Goal: Navigation & Orientation: Find specific page/section

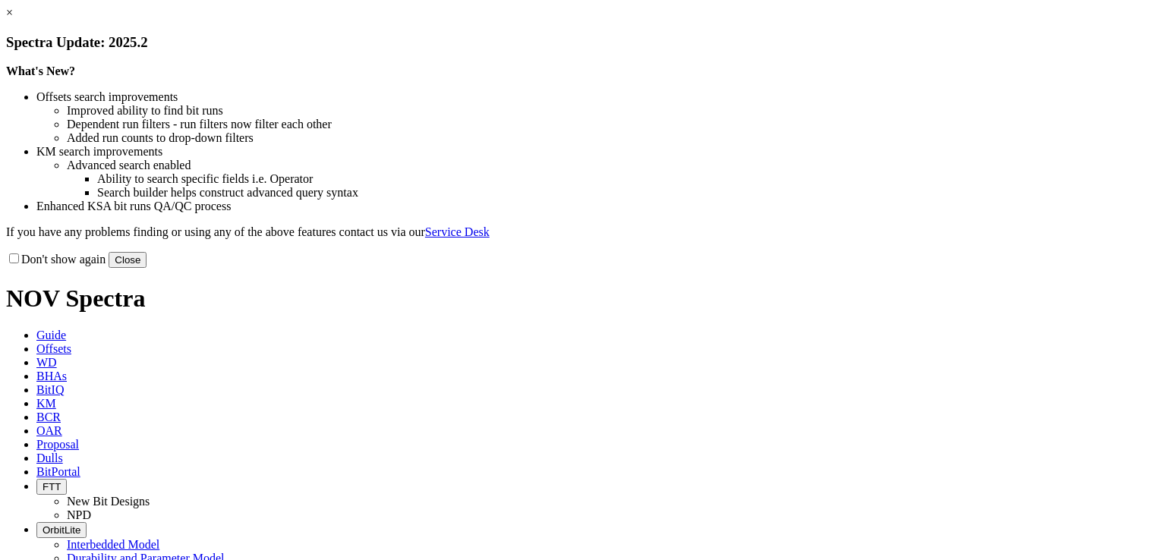
click at [147, 268] on button "Close" at bounding box center [128, 260] width 38 height 16
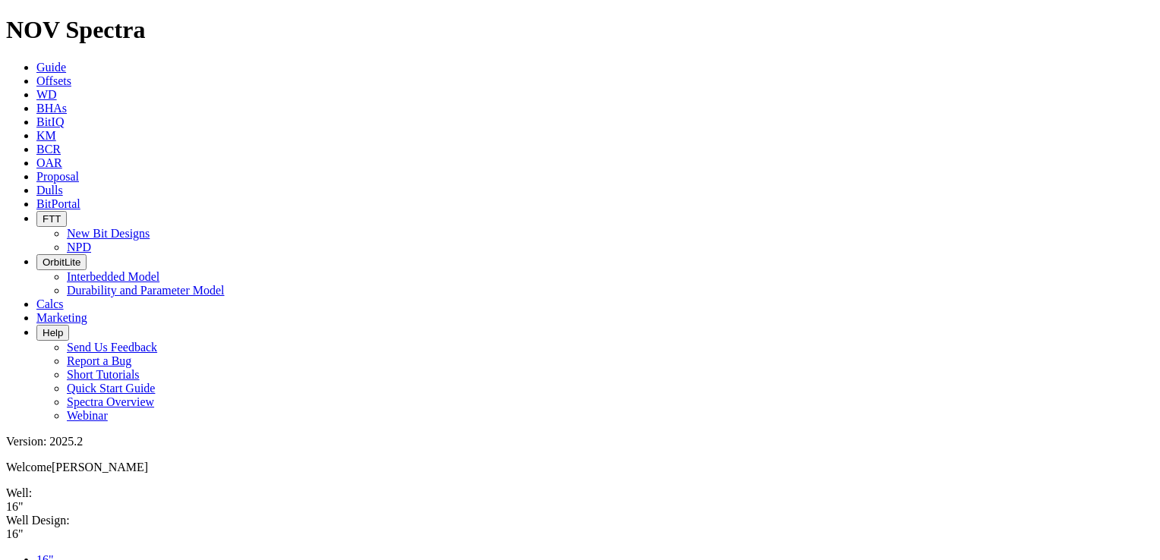
click at [36, 74] on icon at bounding box center [36, 80] width 0 height 13
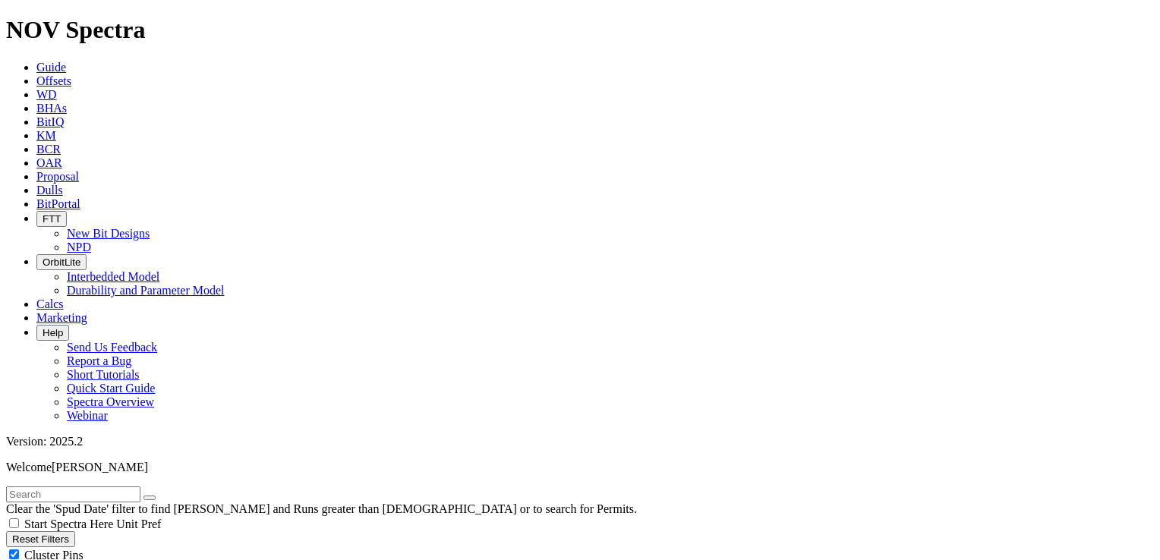
click at [62, 156] on span "OAR" at bounding box center [49, 162] width 26 height 13
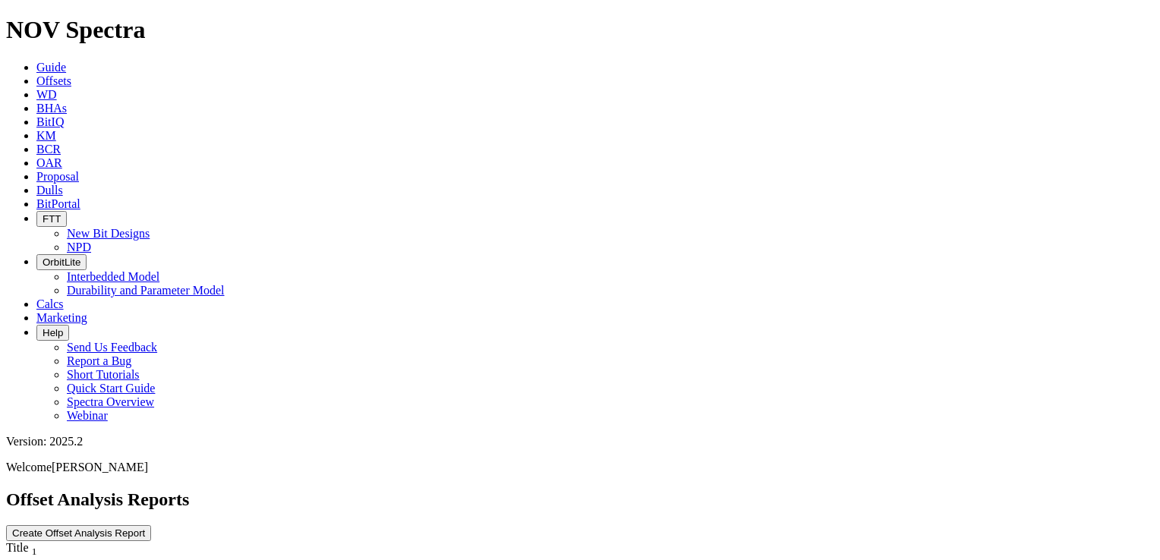
click at [36, 143] on icon at bounding box center [36, 149] width 0 height 13
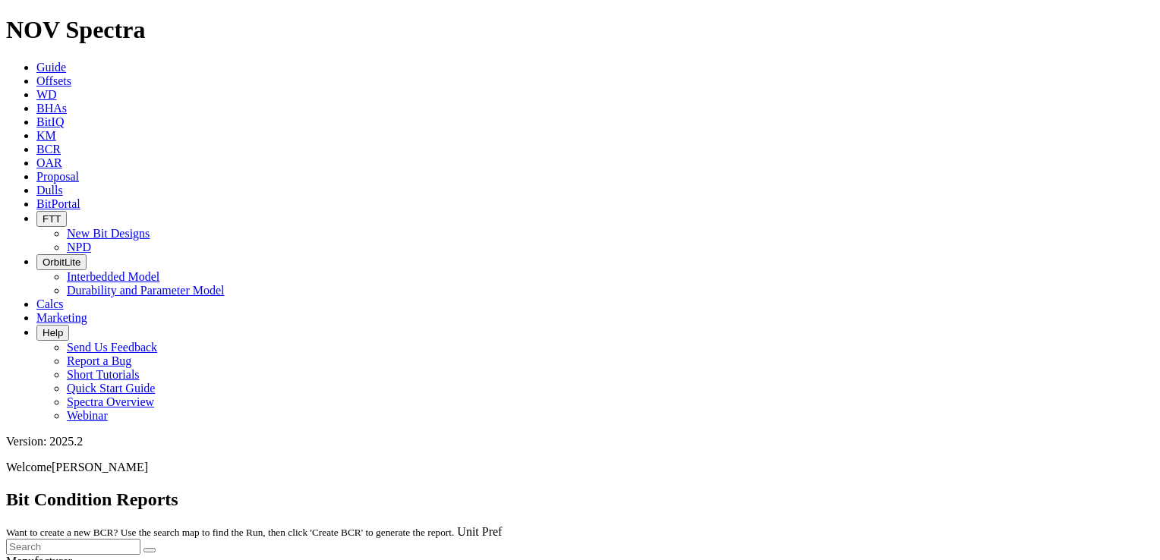
click at [36, 129] on icon at bounding box center [36, 135] width 0 height 13
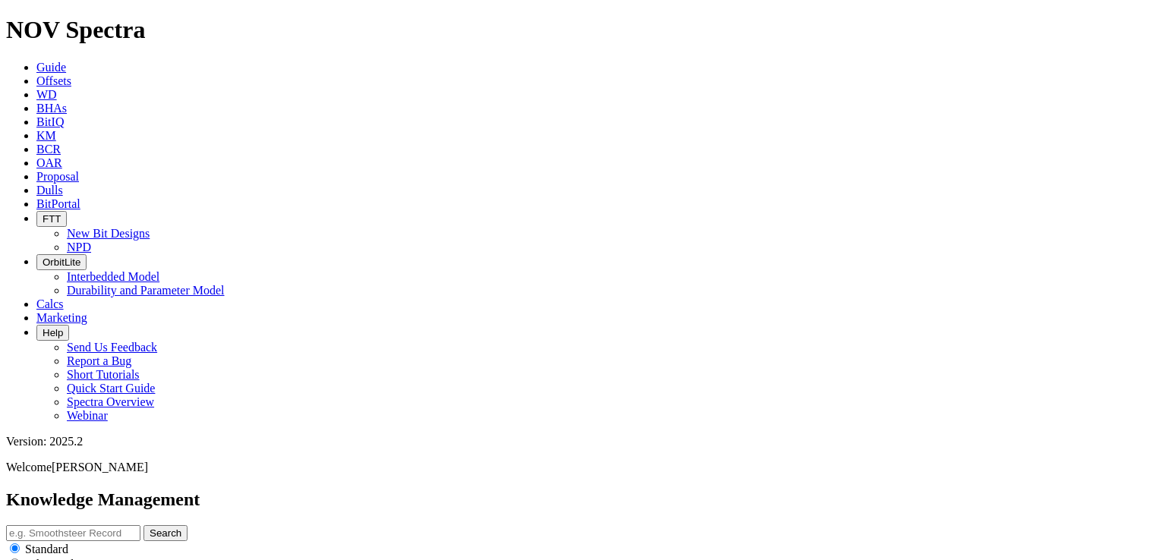
click at [36, 298] on icon at bounding box center [36, 304] width 0 height 13
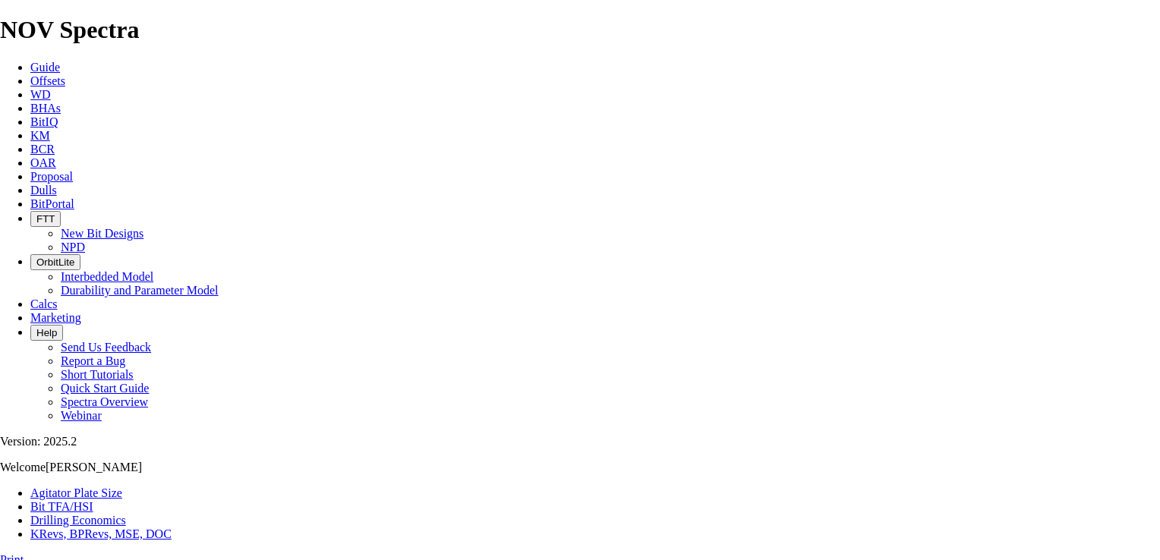
click at [172, 528] on link "KRevs, BPRevs, MSE, DOC" at bounding box center [100, 534] width 141 height 13
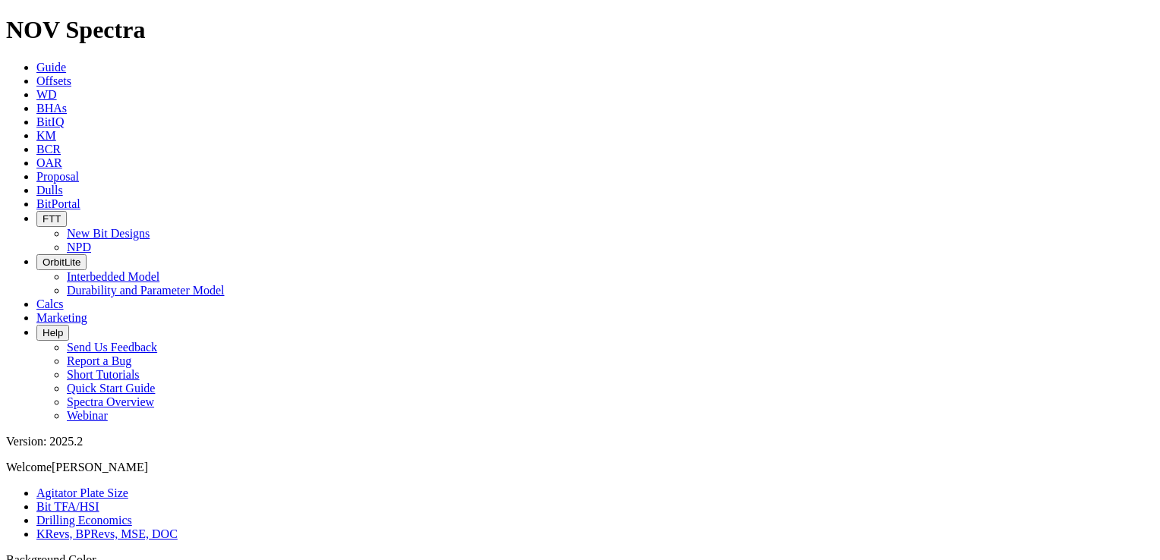
click at [132, 514] on link "Drilling Economics" at bounding box center [84, 520] width 96 height 13
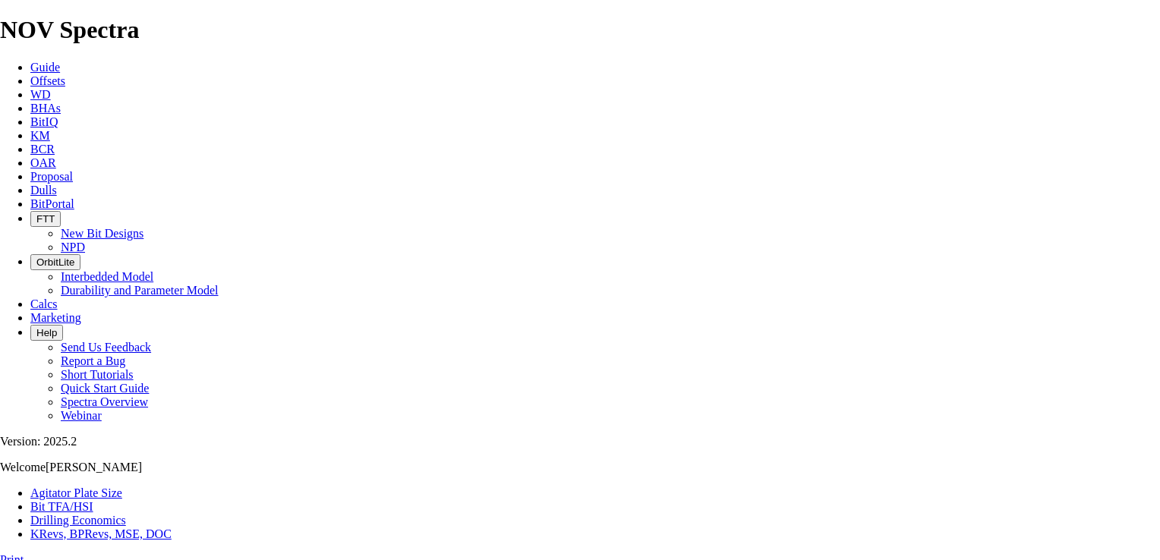
click at [93, 500] on link "Bit TFA/HSI" at bounding box center [61, 506] width 63 height 13
click at [84, 487] on link "Agitator Plate Size" at bounding box center [76, 493] width 92 height 13
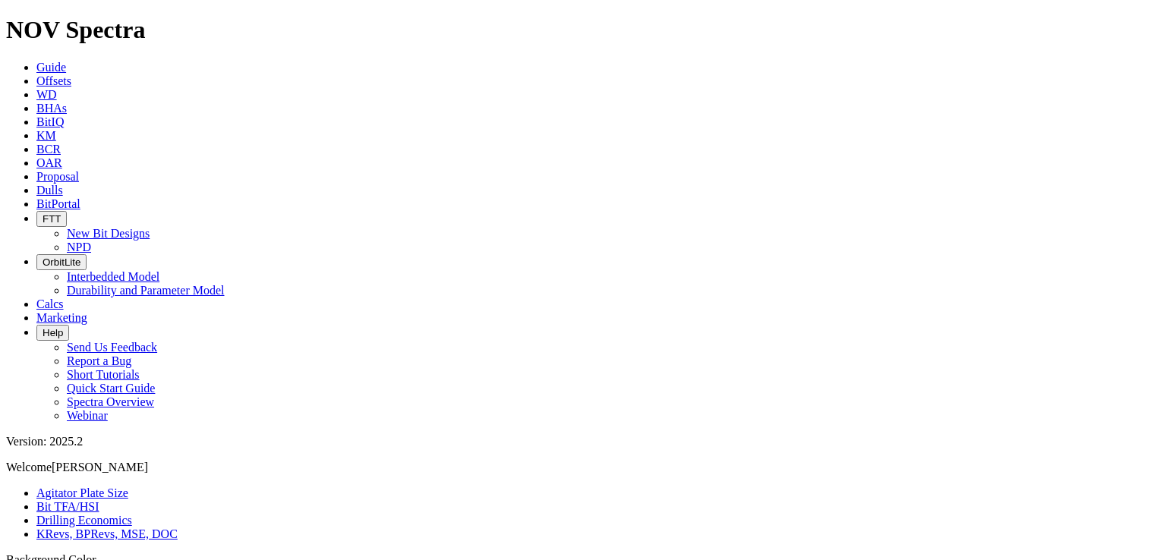
click at [80, 257] on span "OrbitLite" at bounding box center [62, 262] width 38 height 11
click at [67, 211] on button "FTT" at bounding box center [51, 219] width 30 height 16
click at [80, 197] on link "BitPortal" at bounding box center [58, 203] width 44 height 13
click at [36, 170] on icon at bounding box center [36, 176] width 0 height 13
click at [36, 156] on icon at bounding box center [36, 162] width 0 height 13
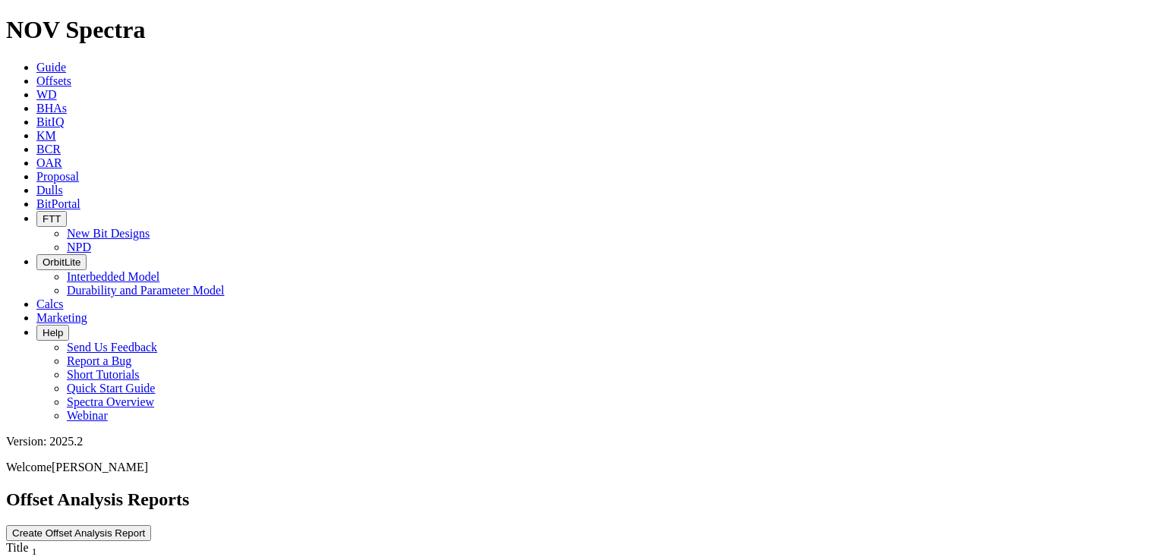
click at [151, 525] on button "Create Offset Analysis Report" at bounding box center [78, 533] width 145 height 16
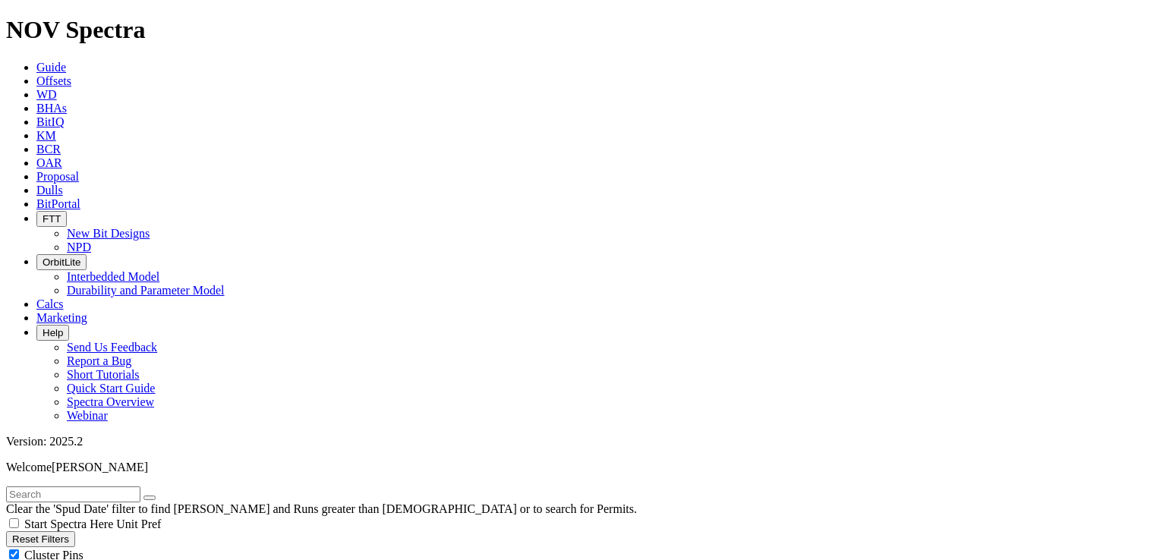
click at [66, 61] on span "Guide" at bounding box center [51, 67] width 30 height 13
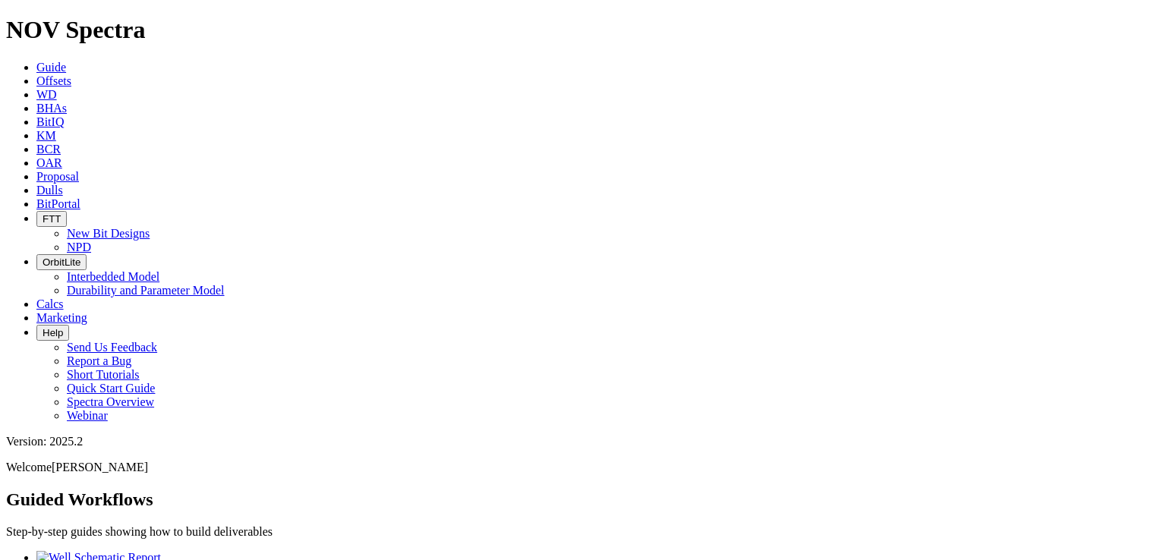
click at [71, 74] on span "Offsets" at bounding box center [53, 80] width 35 height 13
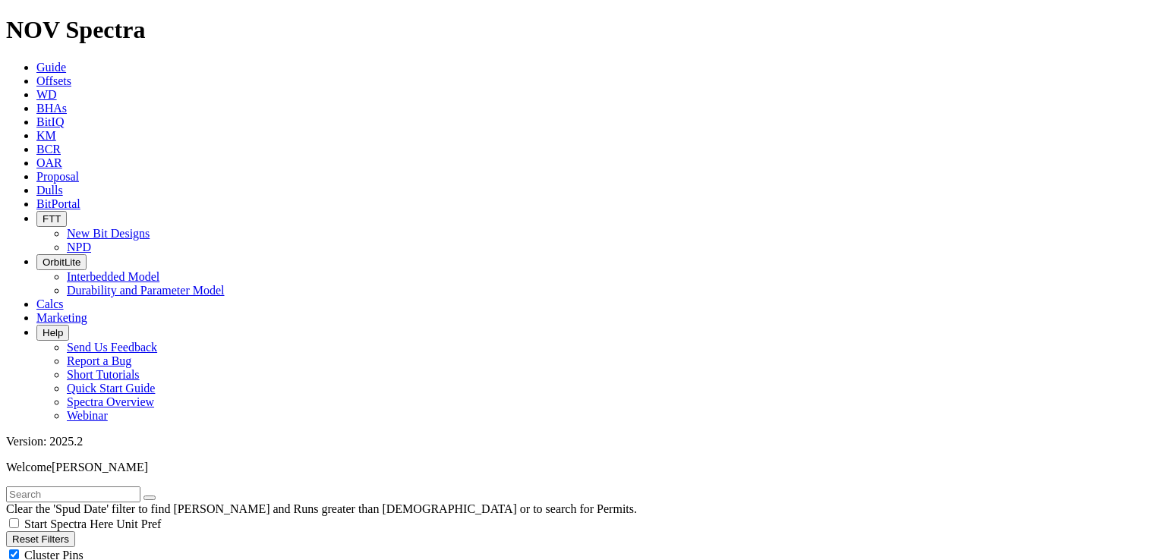
radio input "true"
radio input "false"
click at [137, 487] on input "text" at bounding box center [73, 495] width 134 height 16
radio input "false"
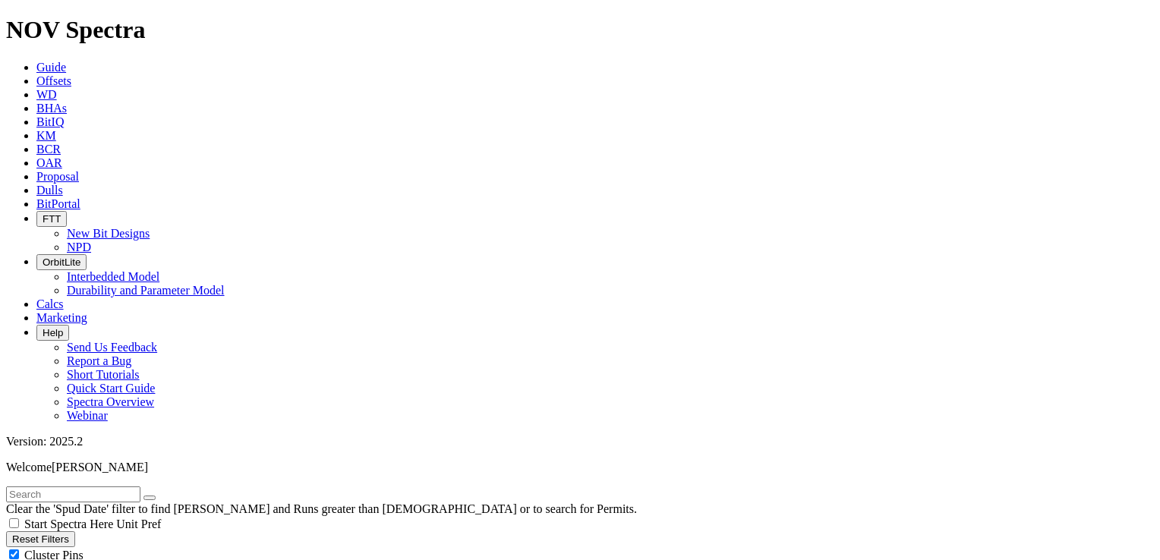
radio input "true"
